Goal: Task Accomplishment & Management: Manage account settings

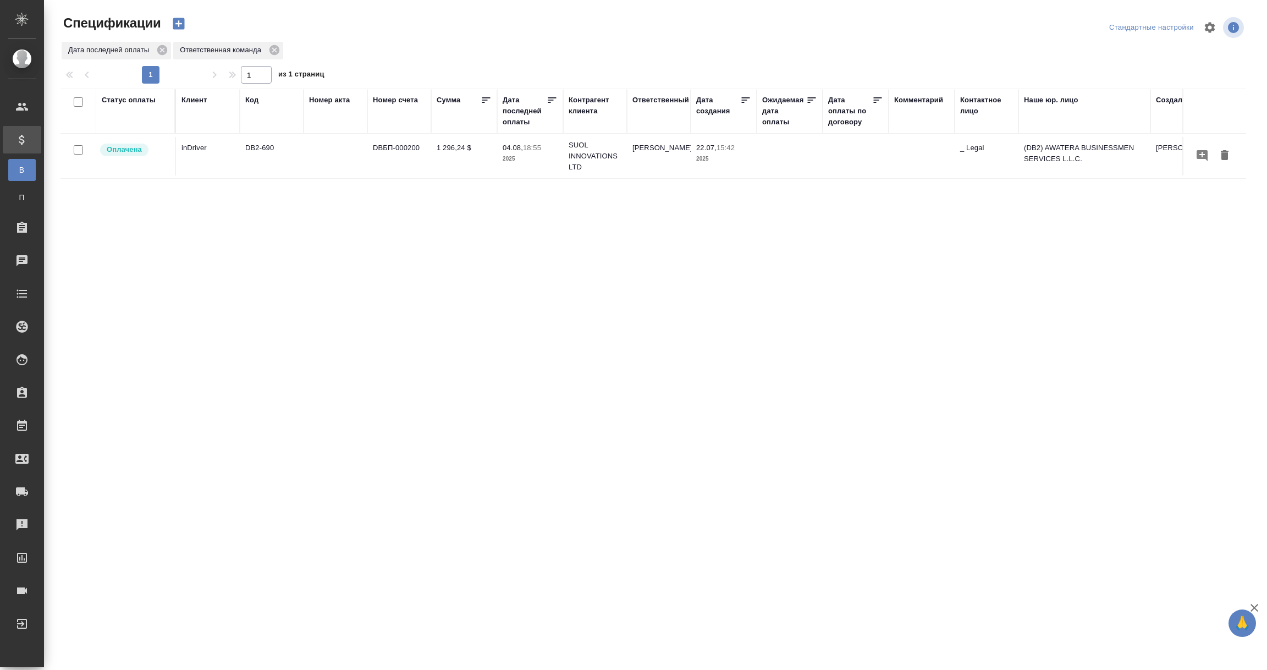
click at [520, 118] on div "Дата последней оплаты" at bounding box center [525, 111] width 44 height 33
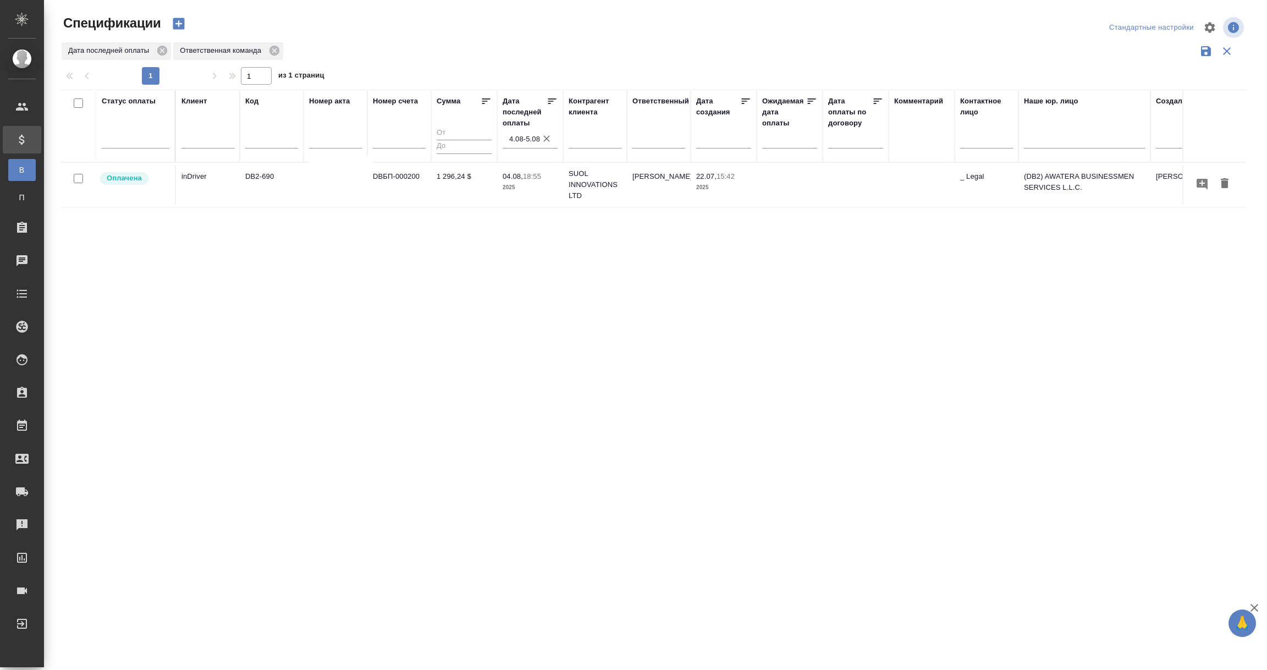
click at [522, 137] on input "4.08-5.08" at bounding box center [533, 138] width 48 height 15
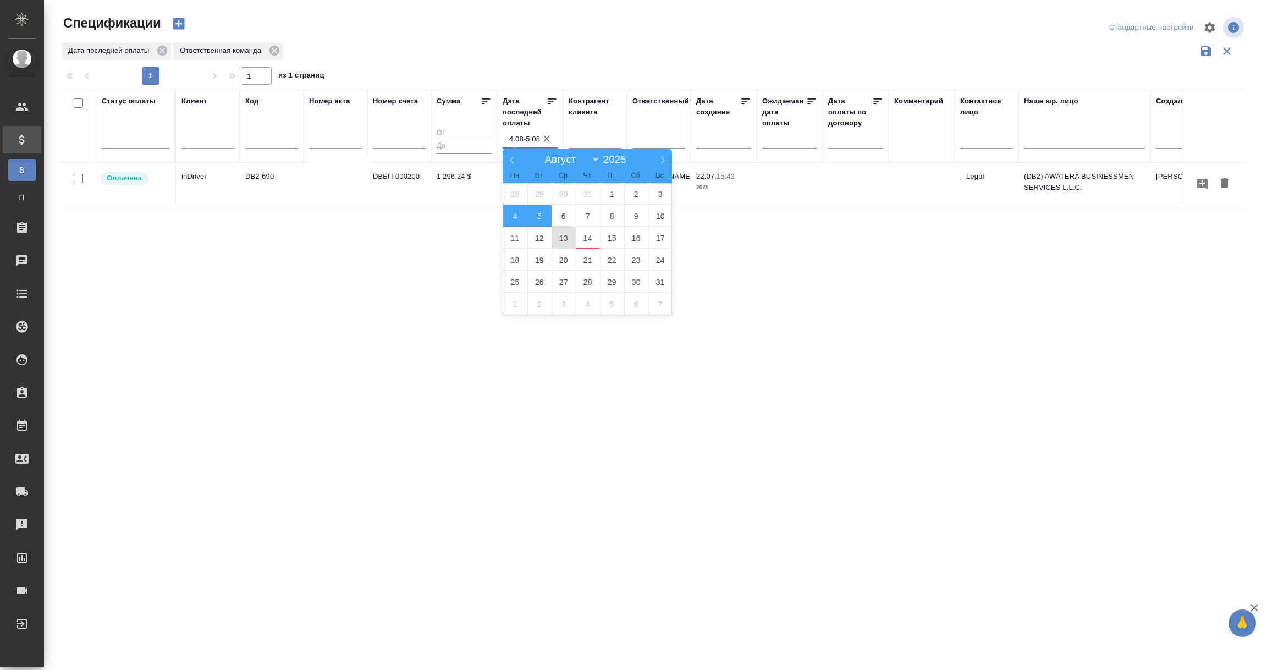
click at [564, 237] on span "13" at bounding box center [563, 237] width 24 height 21
click at [582, 236] on span "14" at bounding box center [588, 237] width 24 height 21
type div "2025-08-12T21:00:00.000Z — 2025-08-13T21:00:00.000Z"
type input "13.08-14.08"
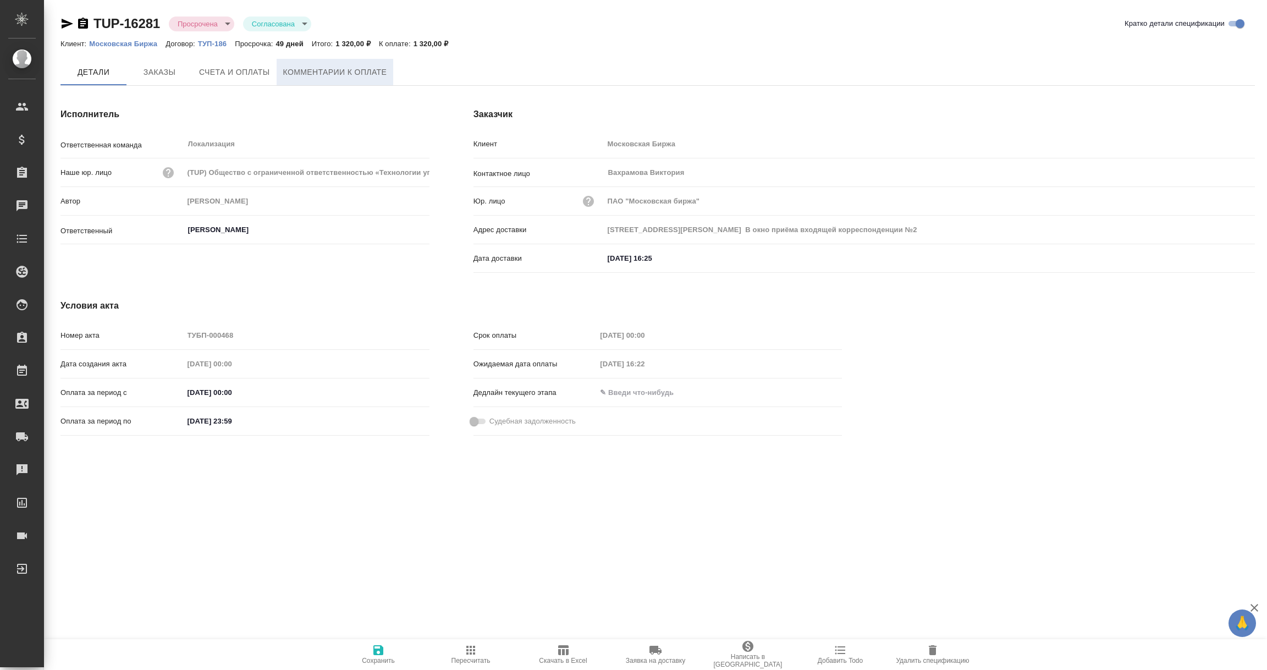
click at [344, 68] on span "Комментарии к оплате" at bounding box center [335, 72] width 104 height 14
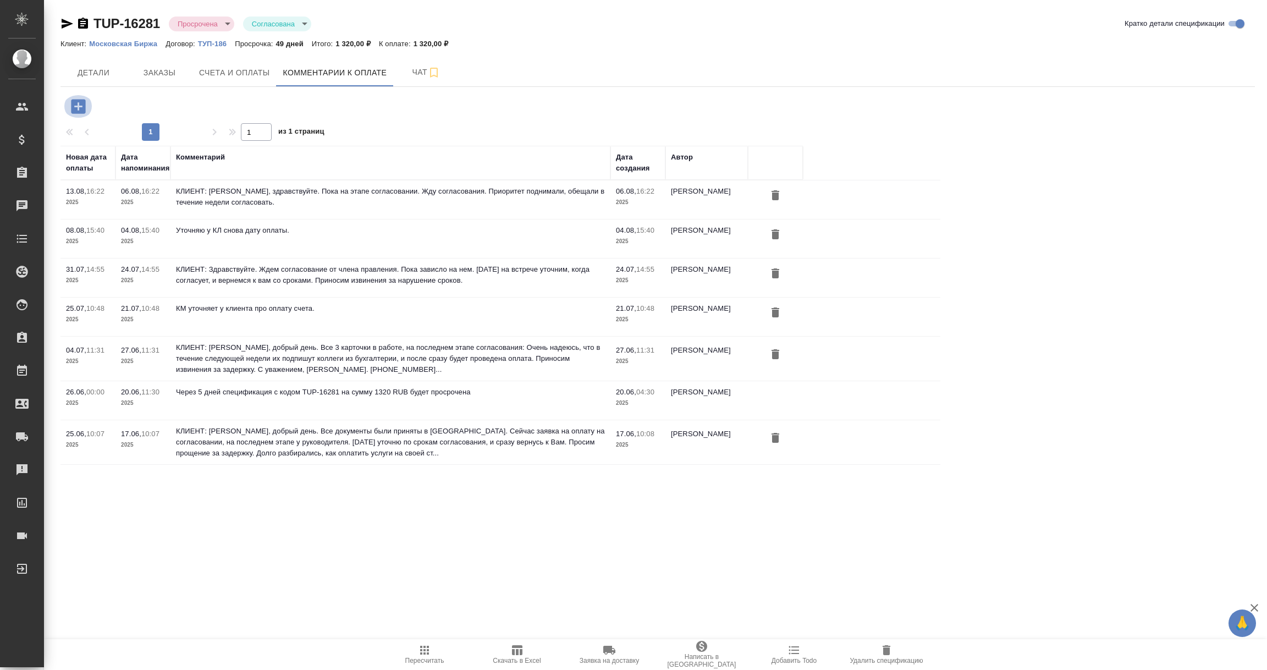
click at [76, 104] on icon "button" at bounding box center [78, 106] width 14 height 14
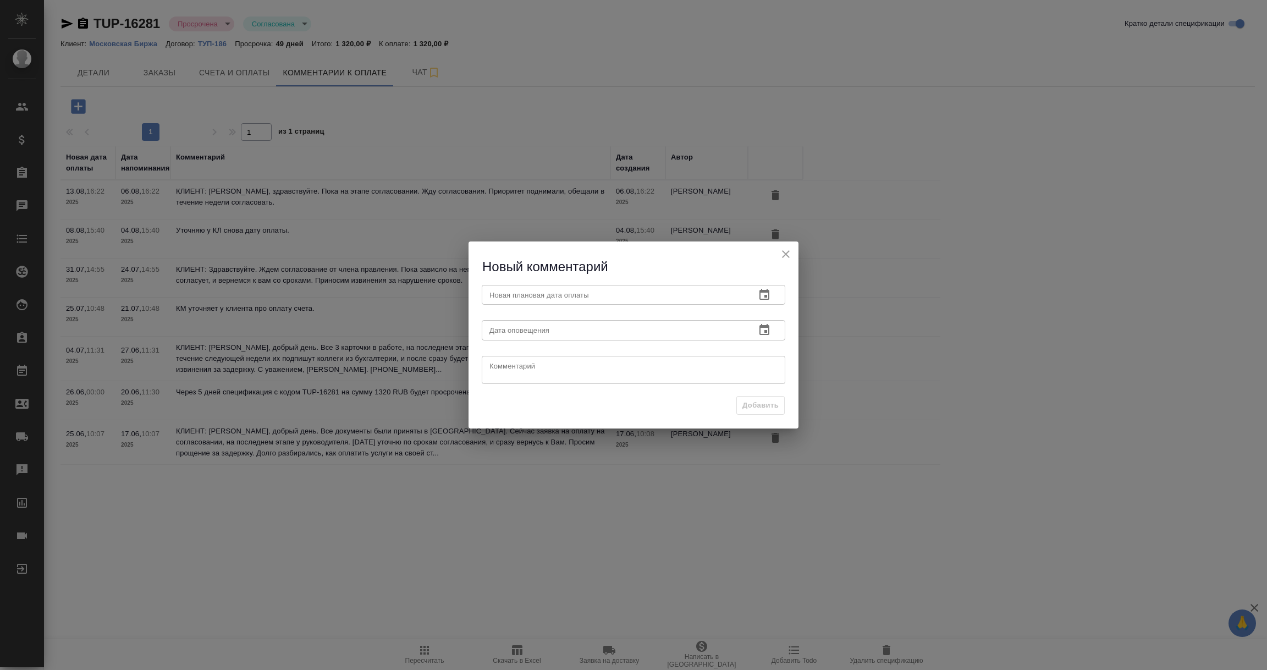
click at [760, 291] on icon "button" at bounding box center [764, 294] width 10 height 11
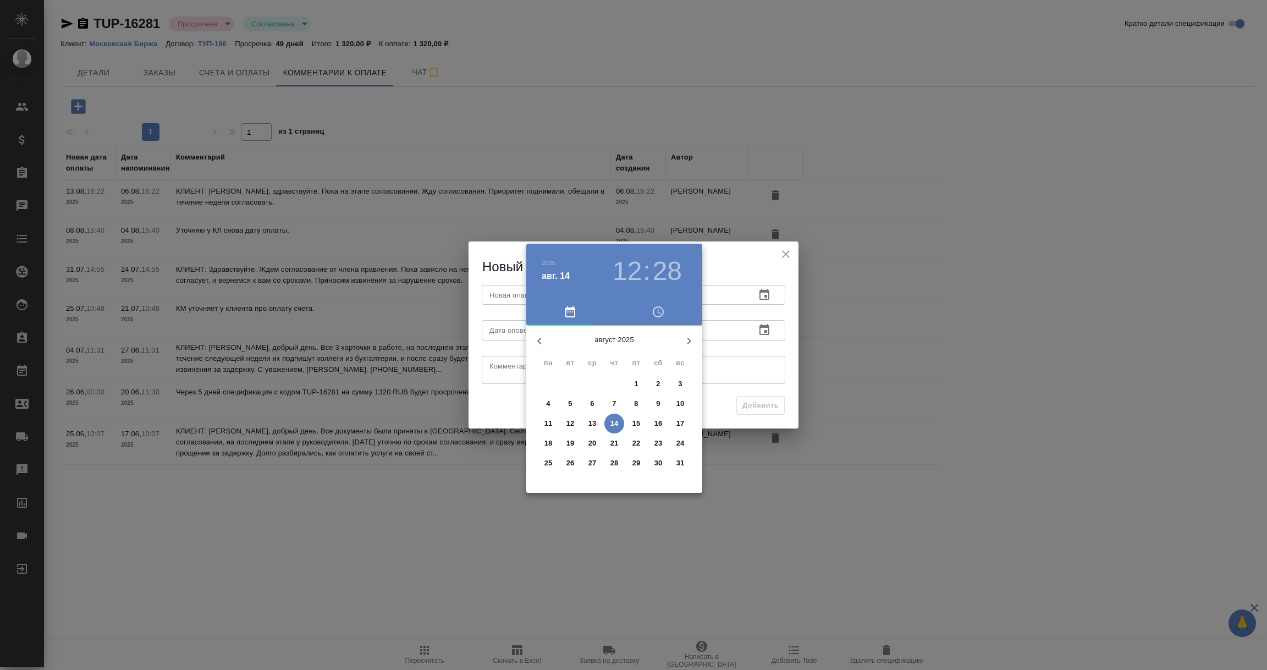
click at [635, 424] on p "15" at bounding box center [636, 423] width 8 height 11
type input "15.08.2025 12:28"
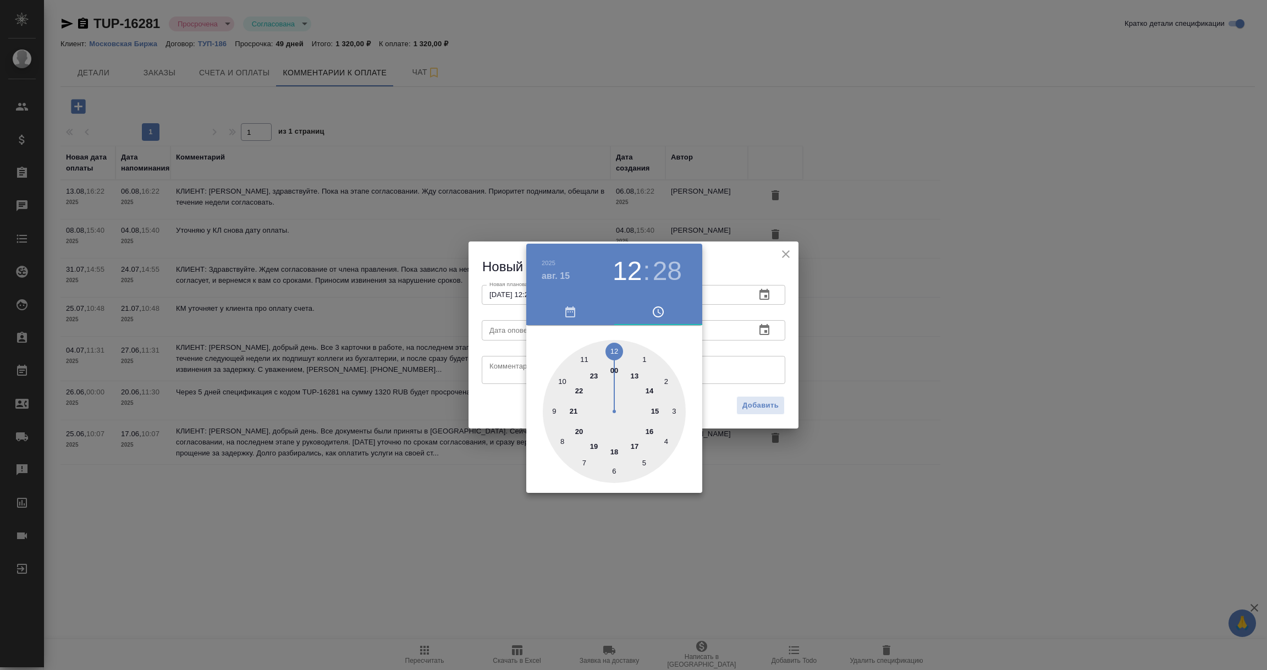
drag, startPoint x: 756, startPoint y: 350, endPoint x: 757, endPoint y: 341, distance: 8.9
click at [755, 349] on div at bounding box center [633, 335] width 1267 height 670
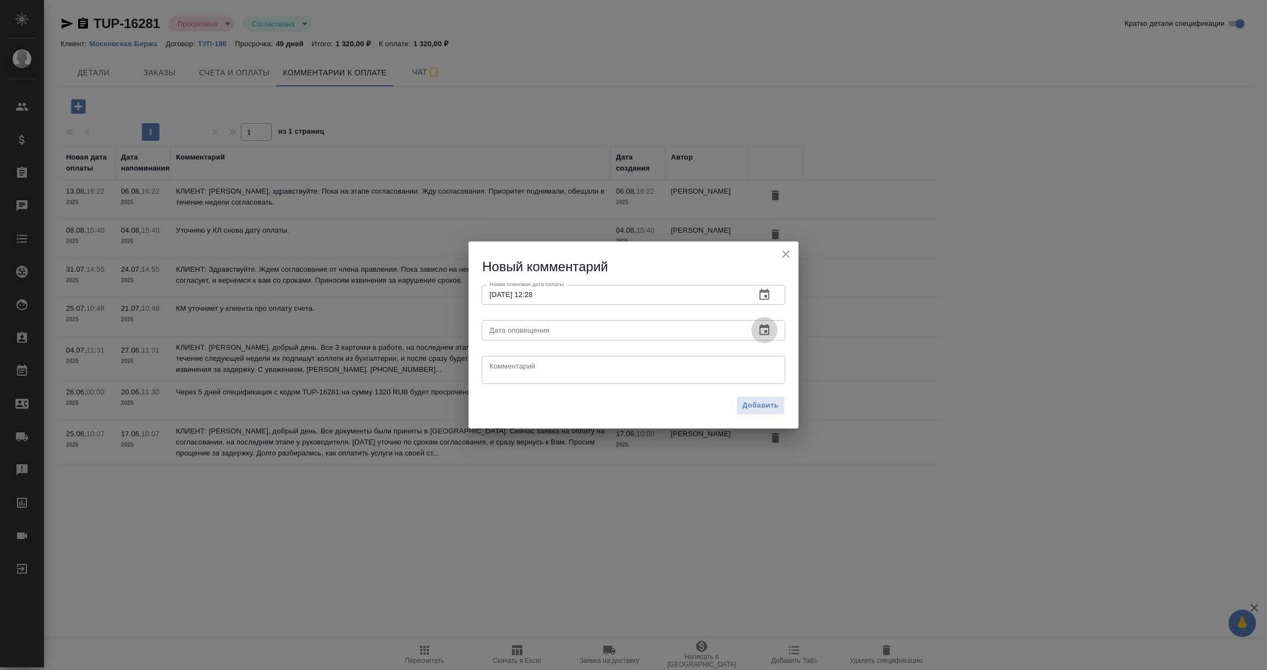
click at [766, 328] on icon "button" at bounding box center [764, 329] width 13 height 13
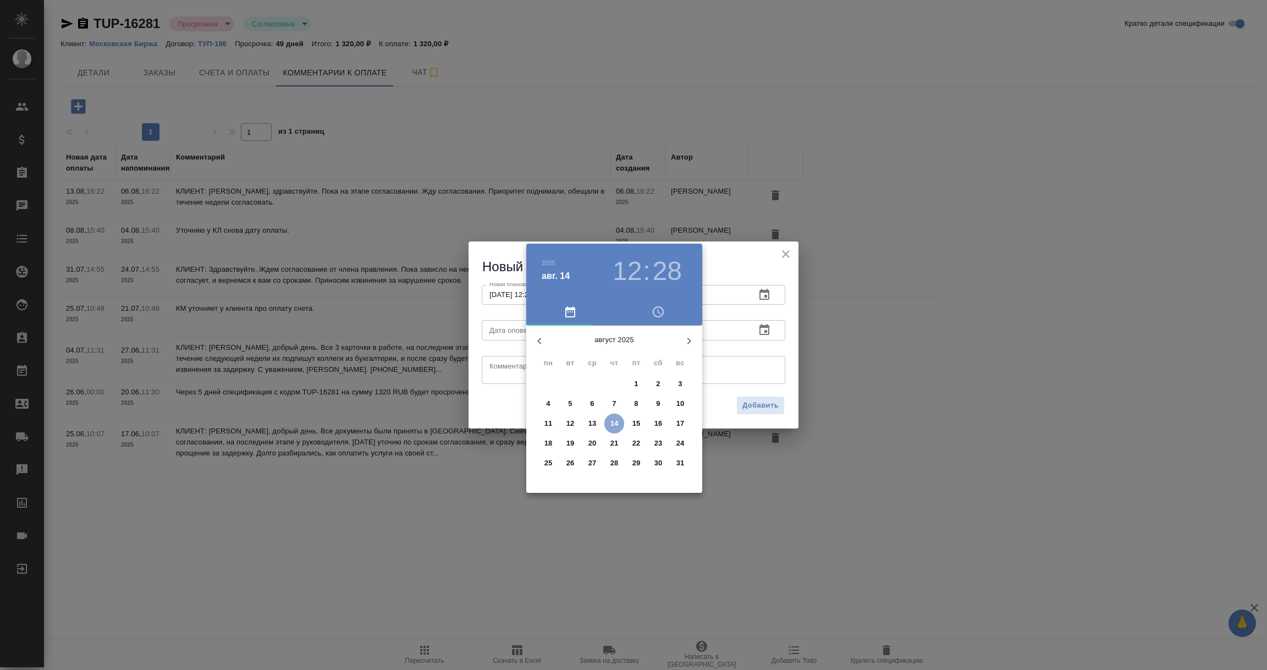
click at [610, 418] on p "14" at bounding box center [614, 423] width 8 height 11
type input "14.08.2025 12:28"
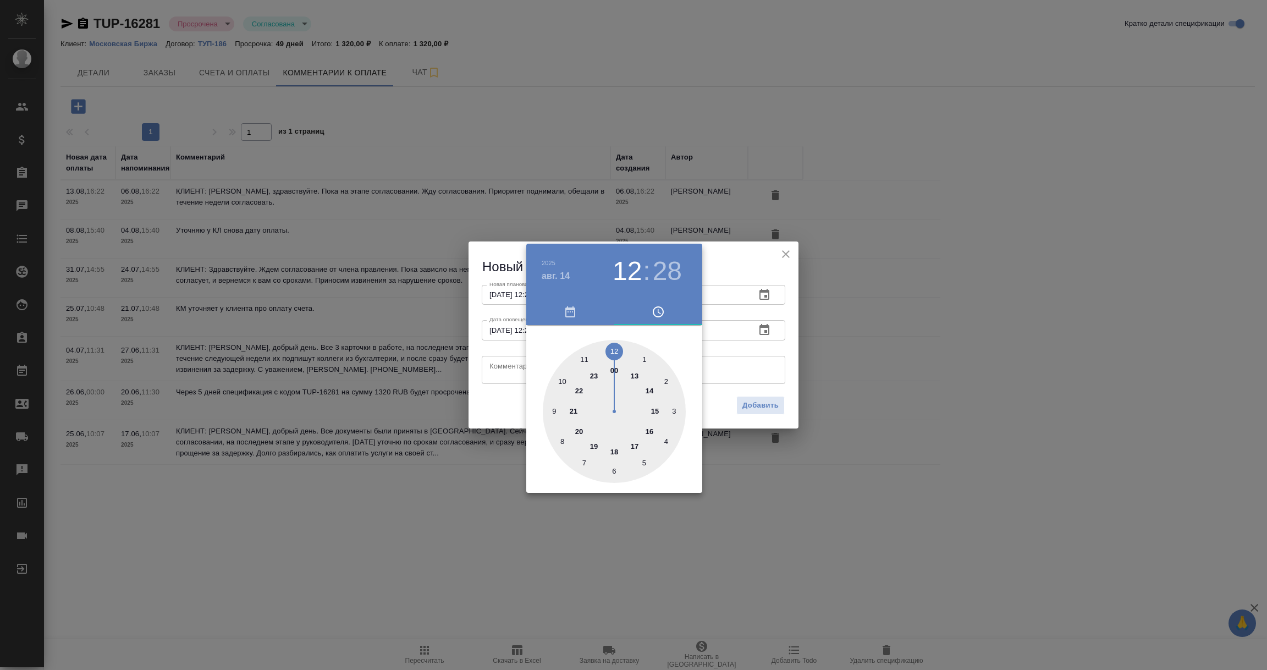
click at [506, 375] on div at bounding box center [633, 335] width 1267 height 670
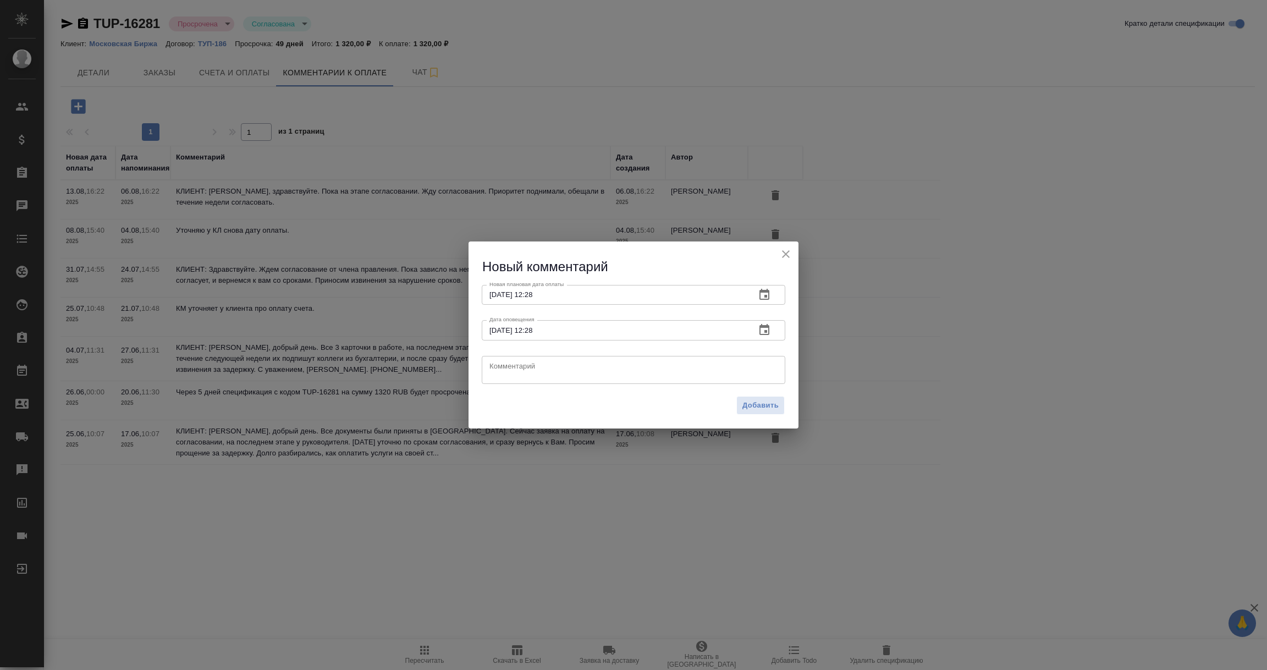
click at [506, 374] on textarea at bounding box center [633, 369] width 288 height 16
type textarea "Ждем оплату от клиента, сумма на согласовании."
click at [776, 403] on span "Добавить" at bounding box center [760, 405] width 36 height 13
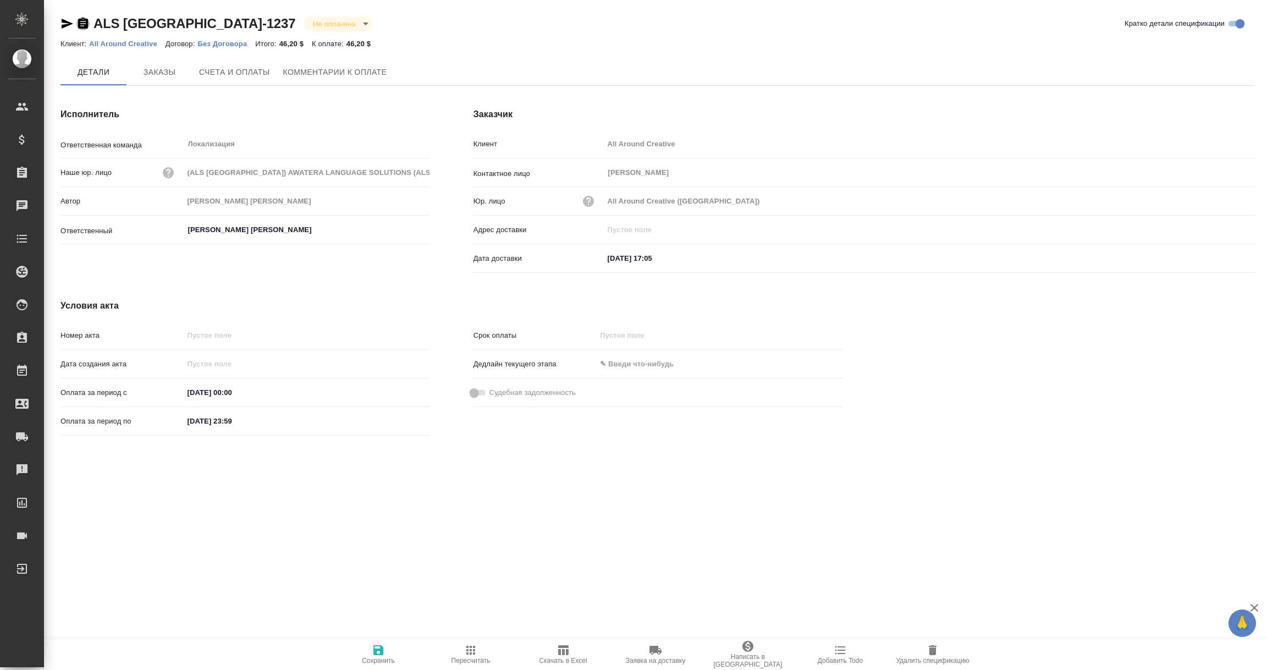
click at [85, 19] on icon "button" at bounding box center [83, 23] width 10 height 11
click at [65, 23] on icon "button" at bounding box center [66, 23] width 13 height 13
click at [84, 23] on icon "button" at bounding box center [82, 23] width 13 height 13
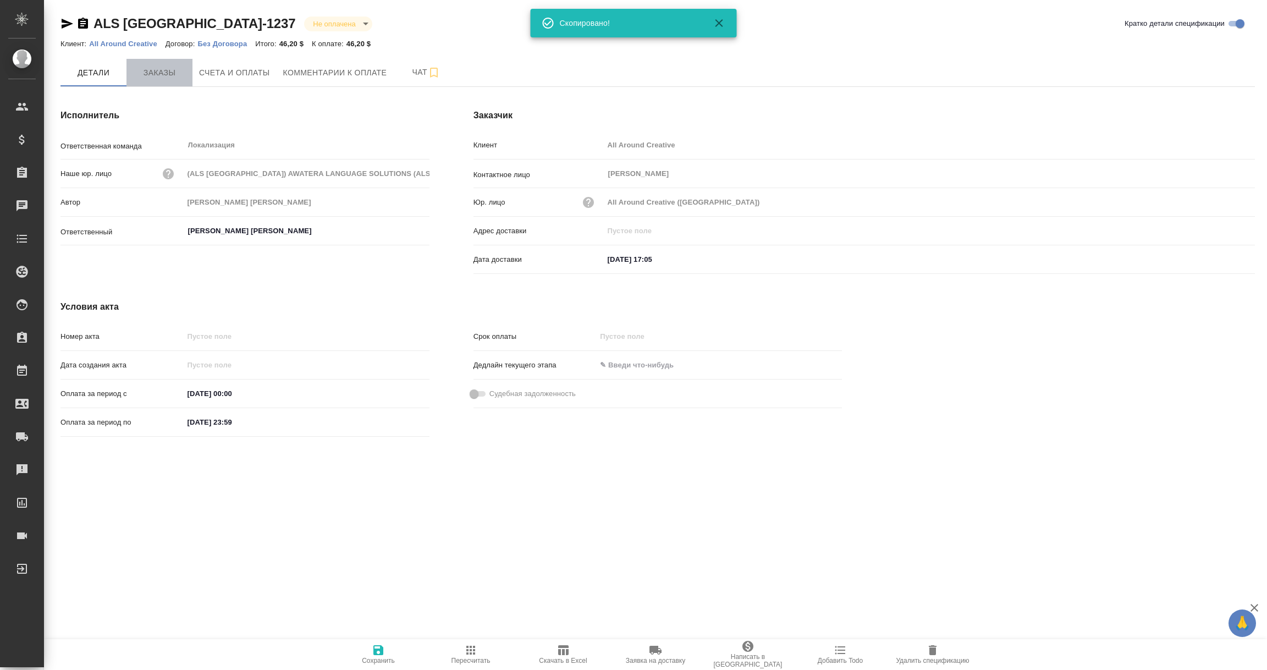
click at [153, 63] on button "Заказы" at bounding box center [159, 72] width 66 height 27
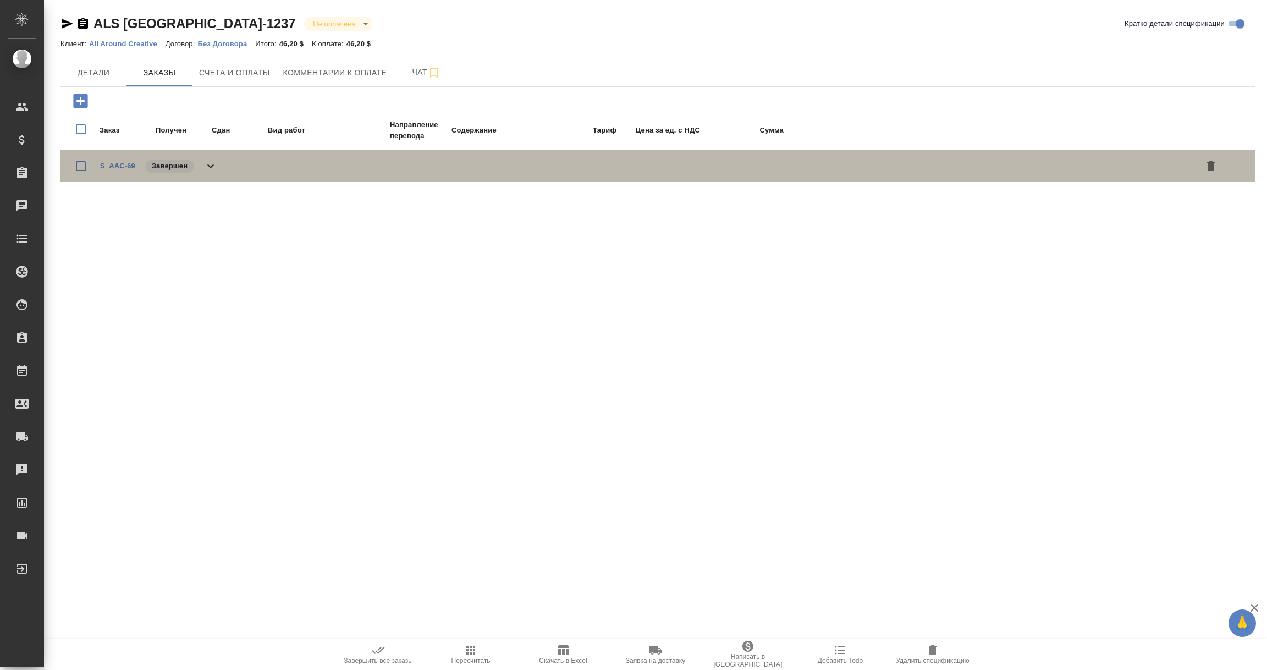
click at [107, 167] on link "S_AAC-69" at bounding box center [117, 166] width 35 height 8
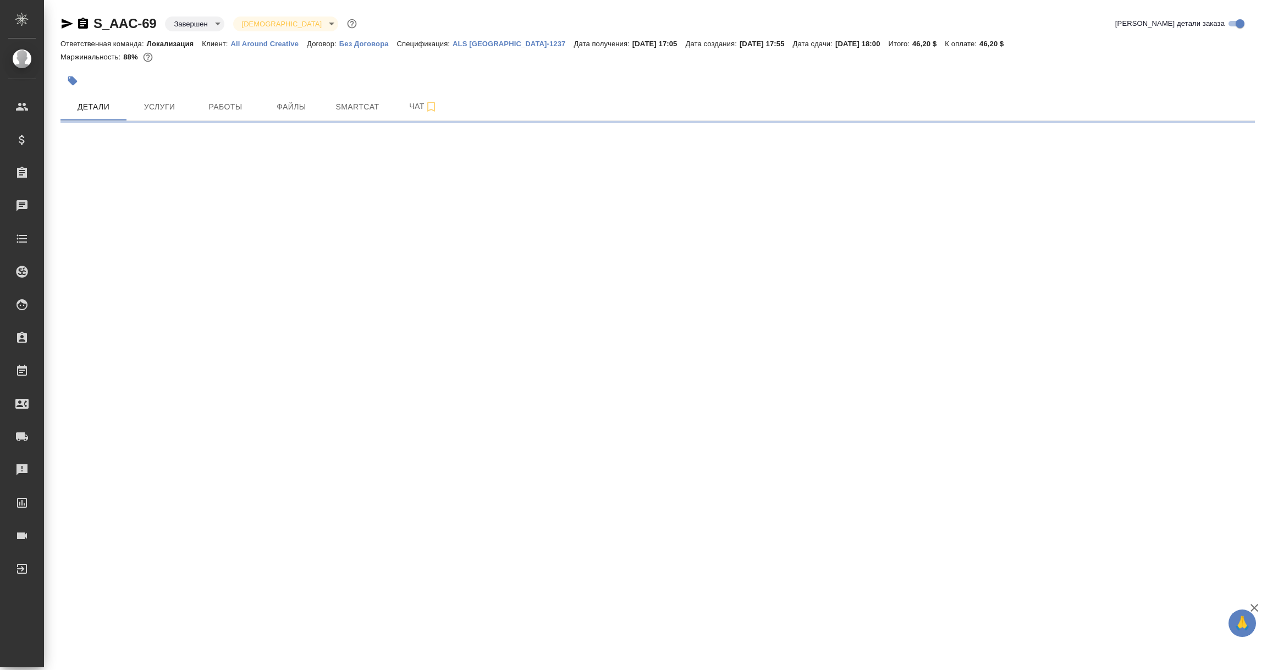
select select "RU"
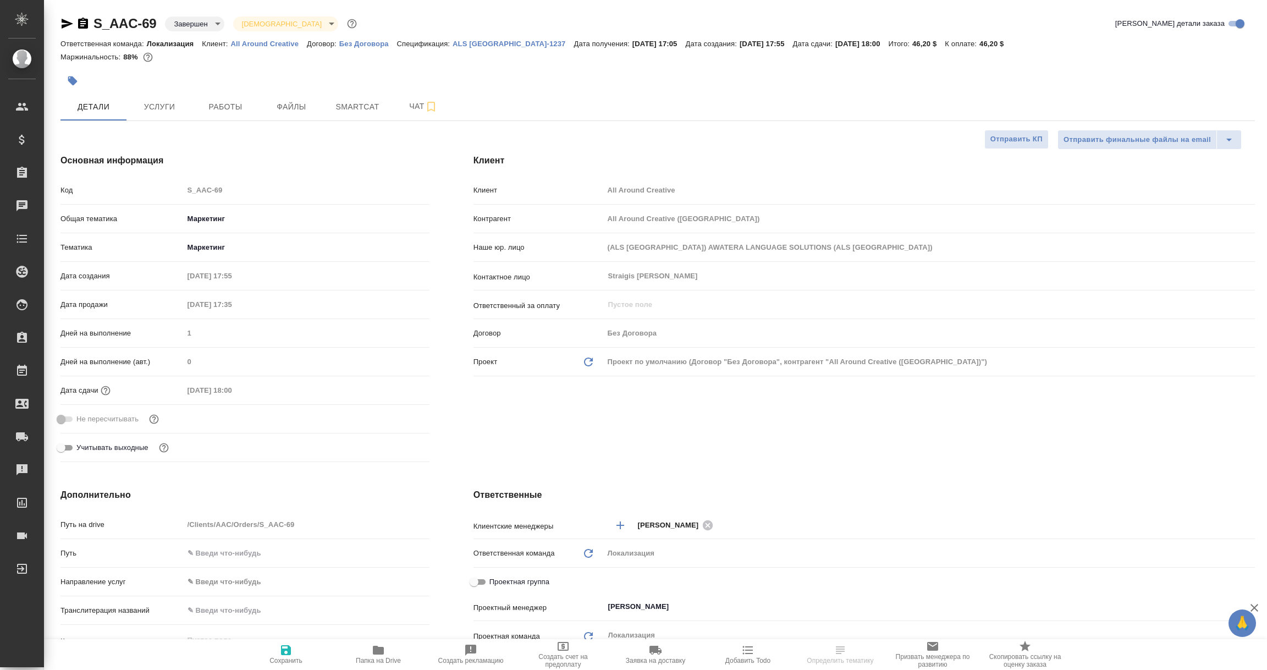
type textarea "x"
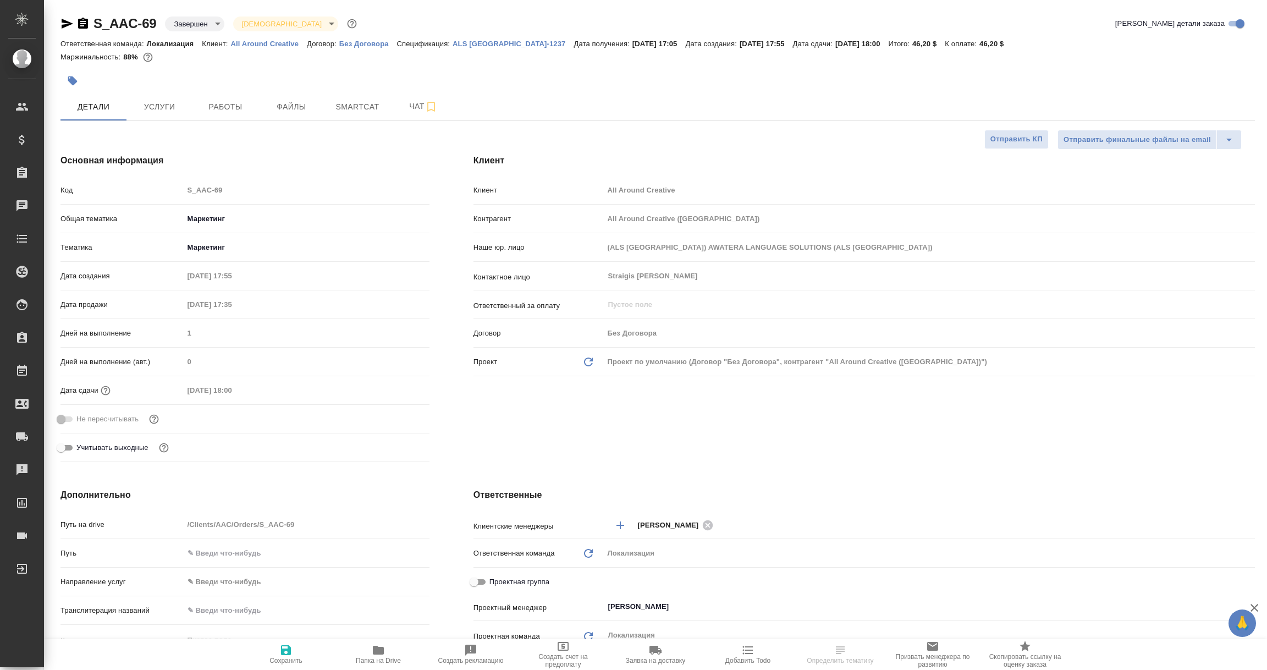
type textarea "x"
click at [82, 24] on icon "button" at bounding box center [83, 23] width 10 height 11
select select "RU"
type textarea "x"
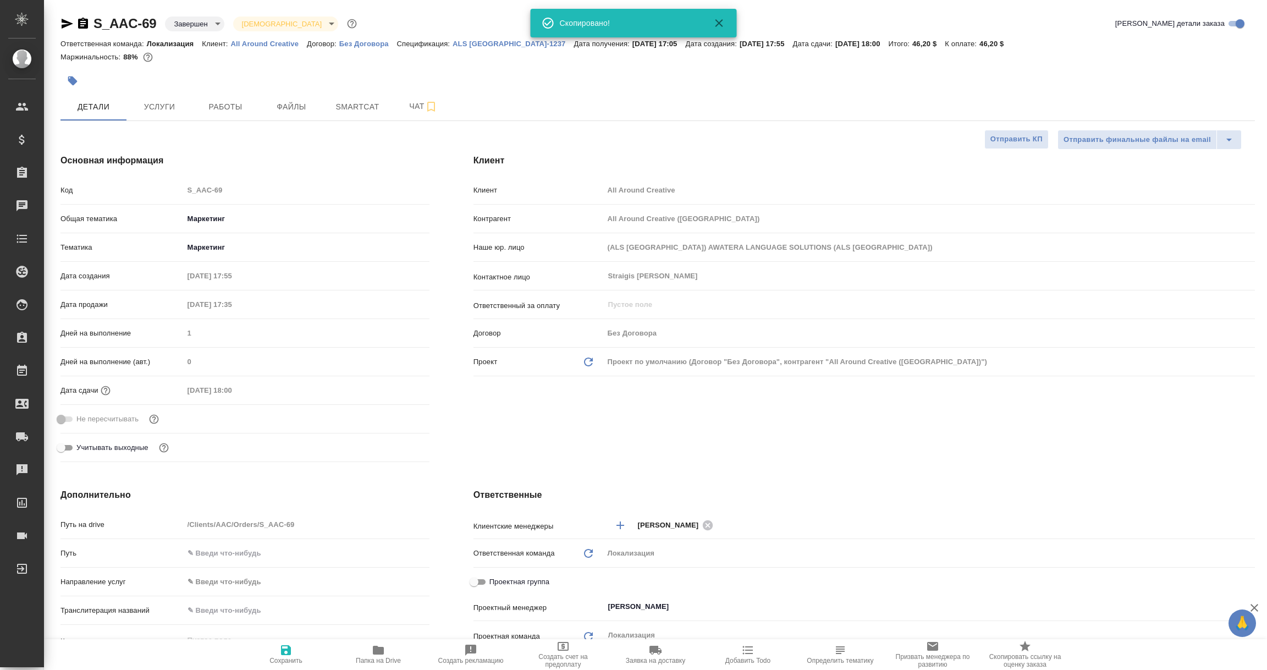
type textarea "x"
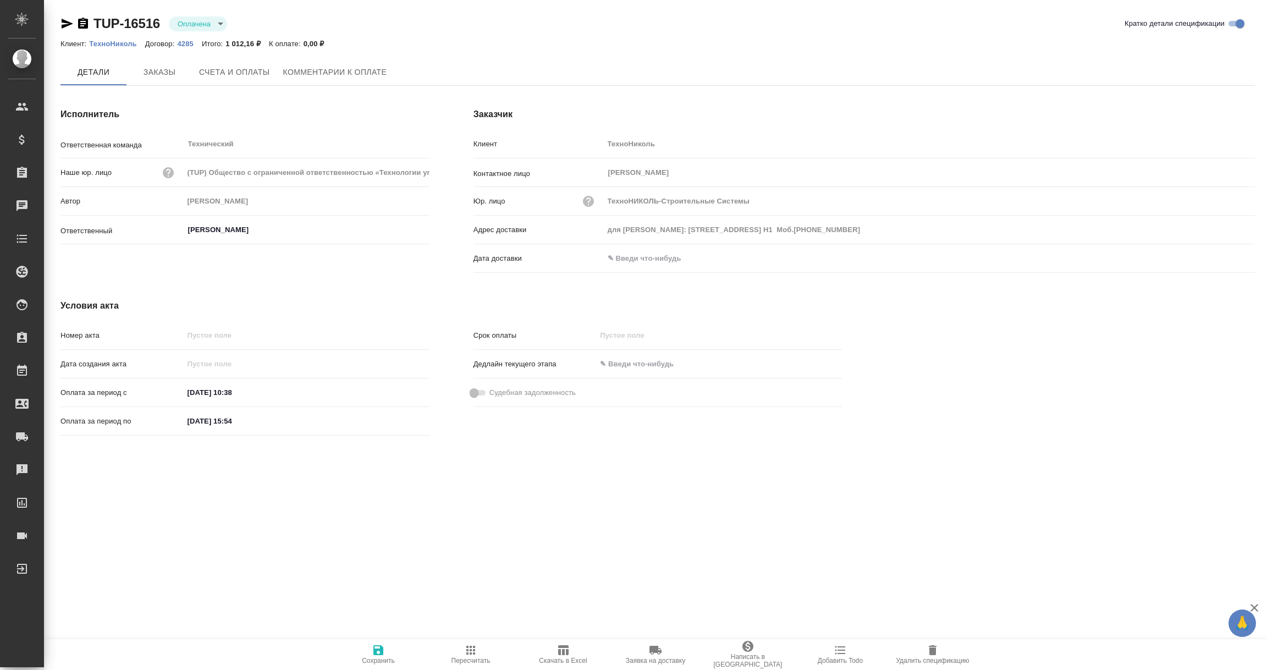
click at [83, 25] on icon "button" at bounding box center [83, 23] width 10 height 11
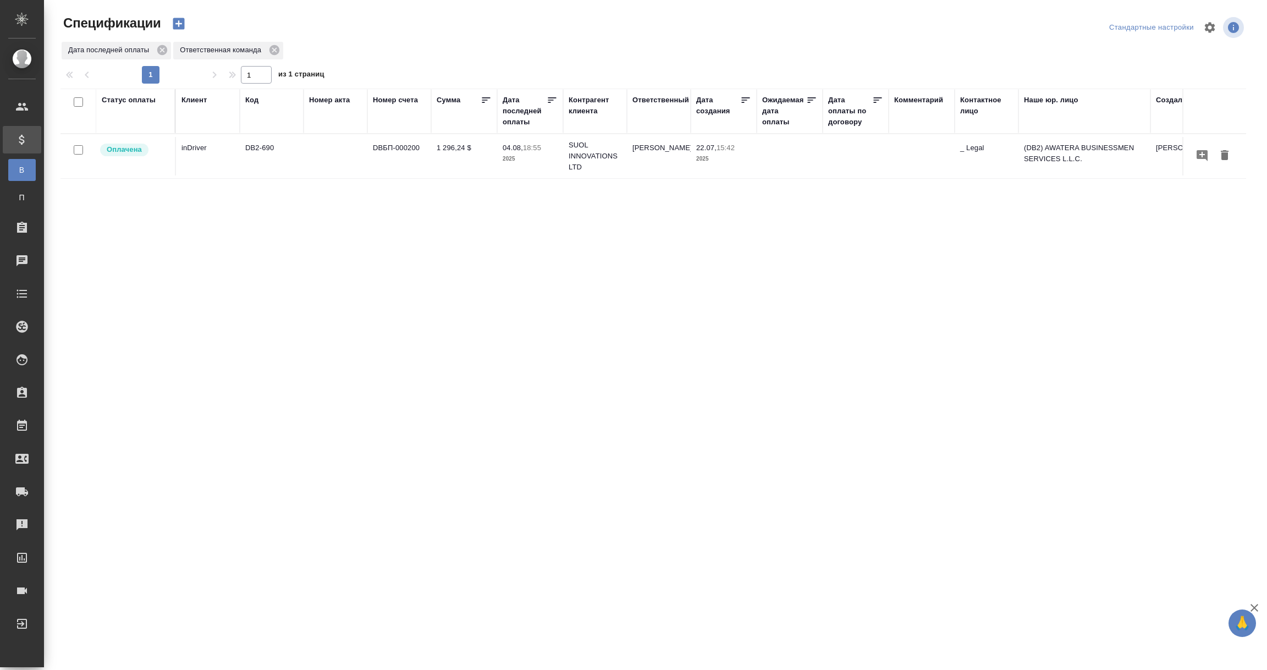
click at [520, 117] on div "Дата последней оплаты" at bounding box center [525, 111] width 44 height 33
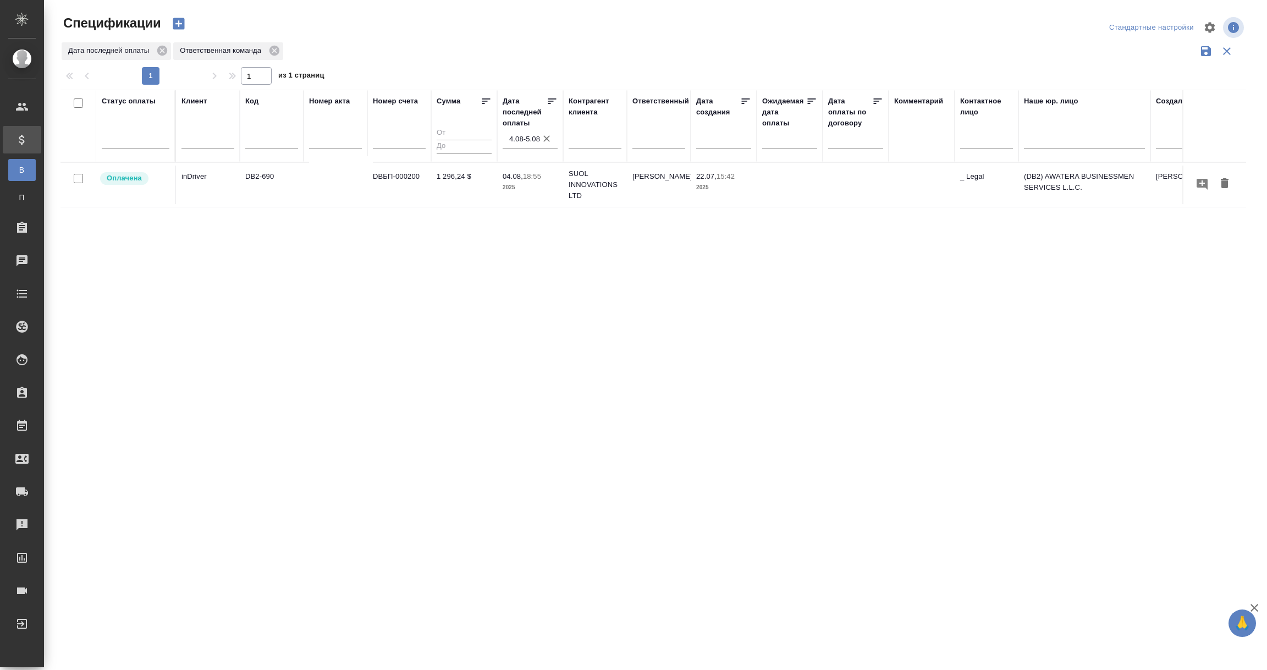
click at [524, 133] on input "4.08-5.08" at bounding box center [533, 138] width 48 height 15
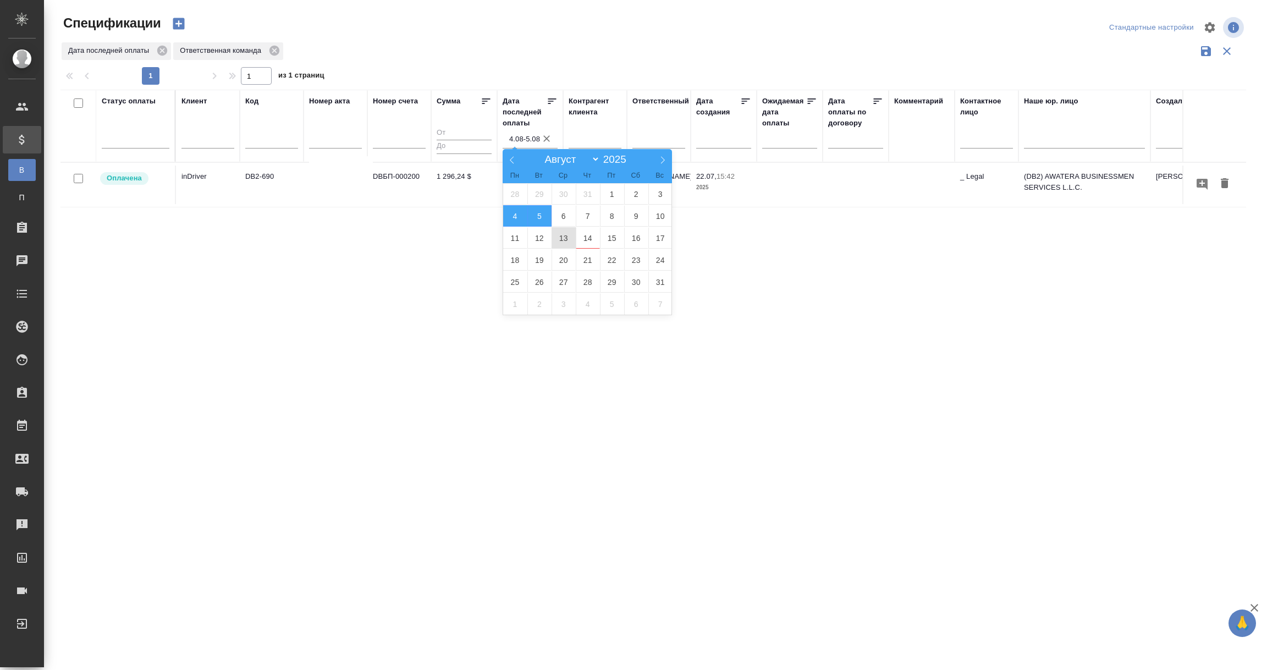
click at [565, 235] on span "13" at bounding box center [563, 237] width 24 height 21
click at [583, 238] on span "14" at bounding box center [588, 237] width 24 height 21
type div "2025-08-12T21:00:00.000Z — 2025-08-13T21:00:00.000Z"
type input "13.08-14.08"
